Goal: Navigation & Orientation: Find specific page/section

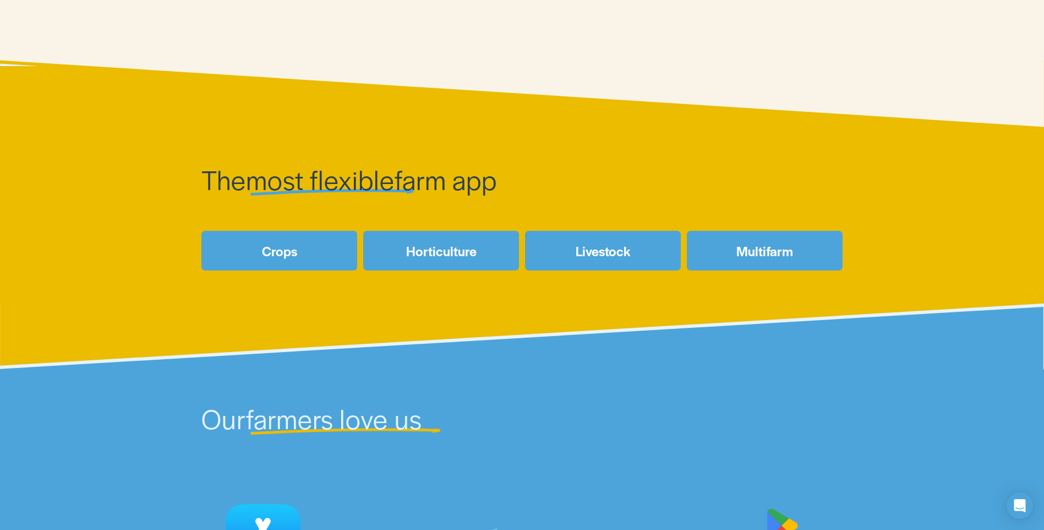
scroll to position [66, 0]
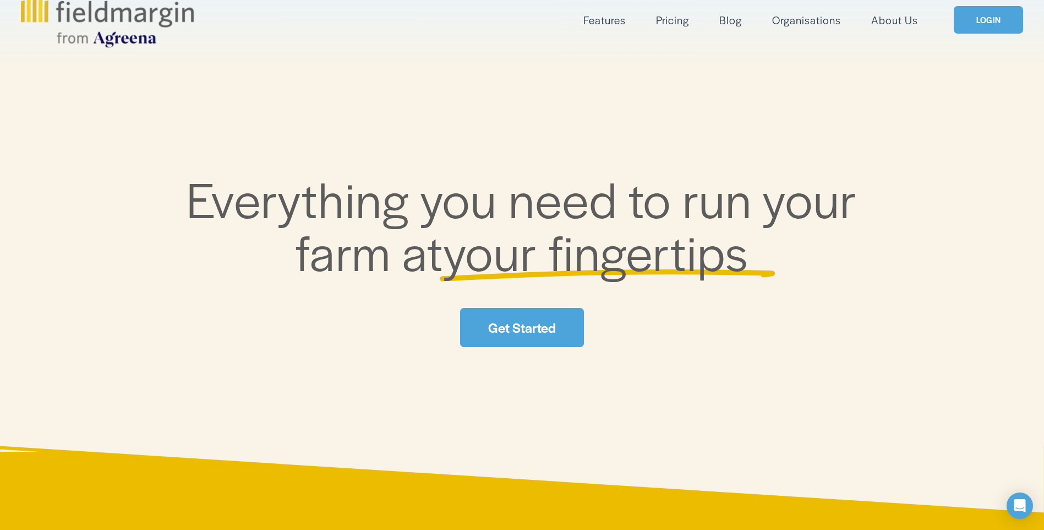
click at [884, 15] on link "About Us" at bounding box center [894, 20] width 47 height 18
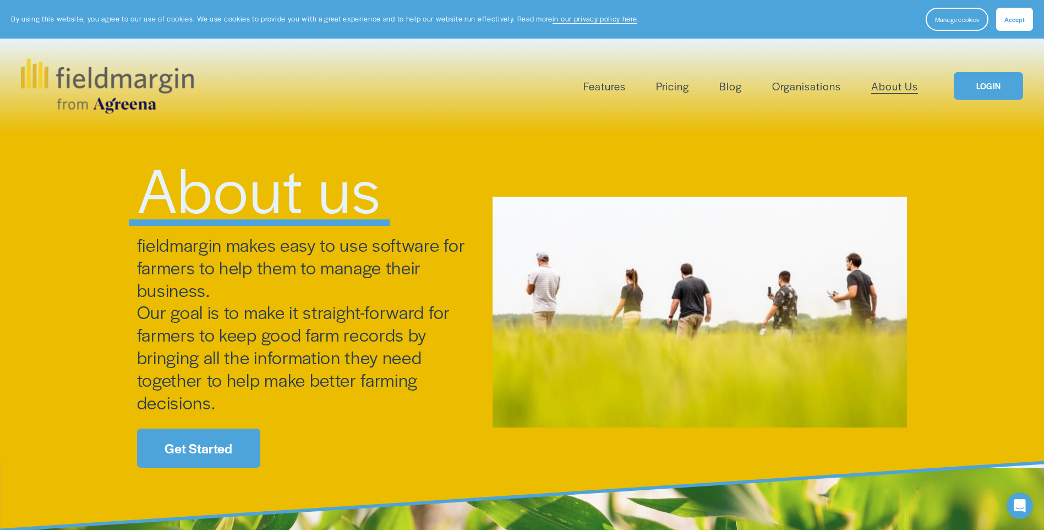
click at [145, 95] on img at bounding box center [107, 85] width 173 height 55
